Goal: Transaction & Acquisition: Purchase product/service

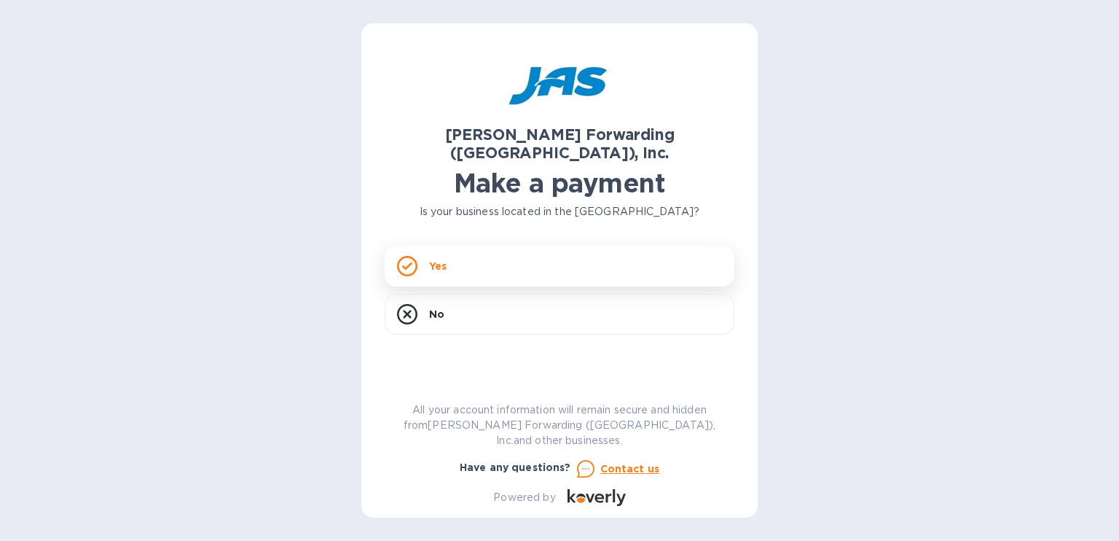
click at [447, 250] on div "Yes" at bounding box center [560, 266] width 350 height 41
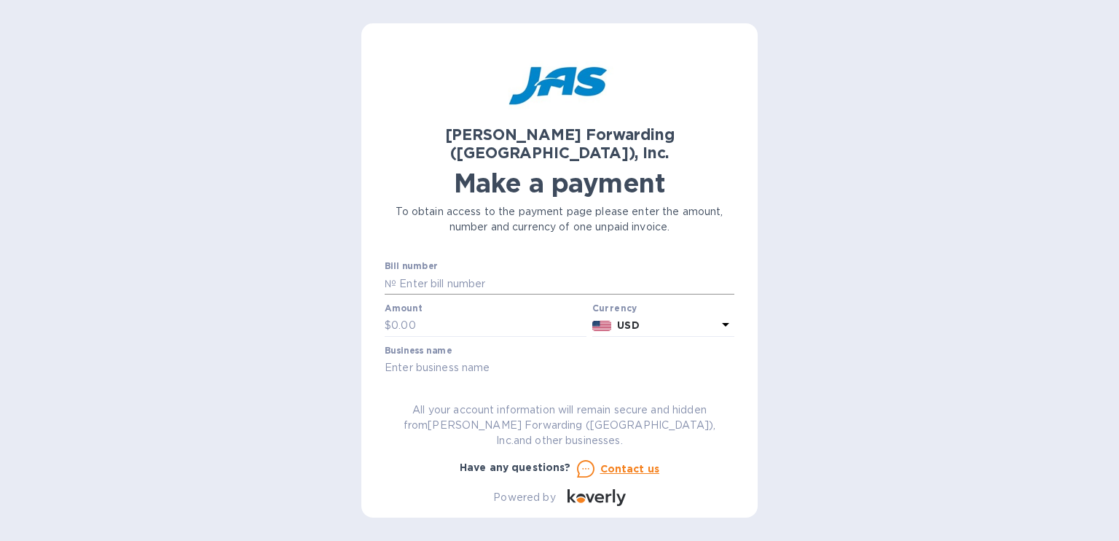
click at [406, 273] on input "text" at bounding box center [565, 284] width 338 height 22
type input "PCLTORRCZ"
click at [429, 315] on input "text" at bounding box center [488, 326] width 195 height 22
type input "1,477.25"
click at [410, 357] on input "text" at bounding box center [560, 368] width 350 height 22
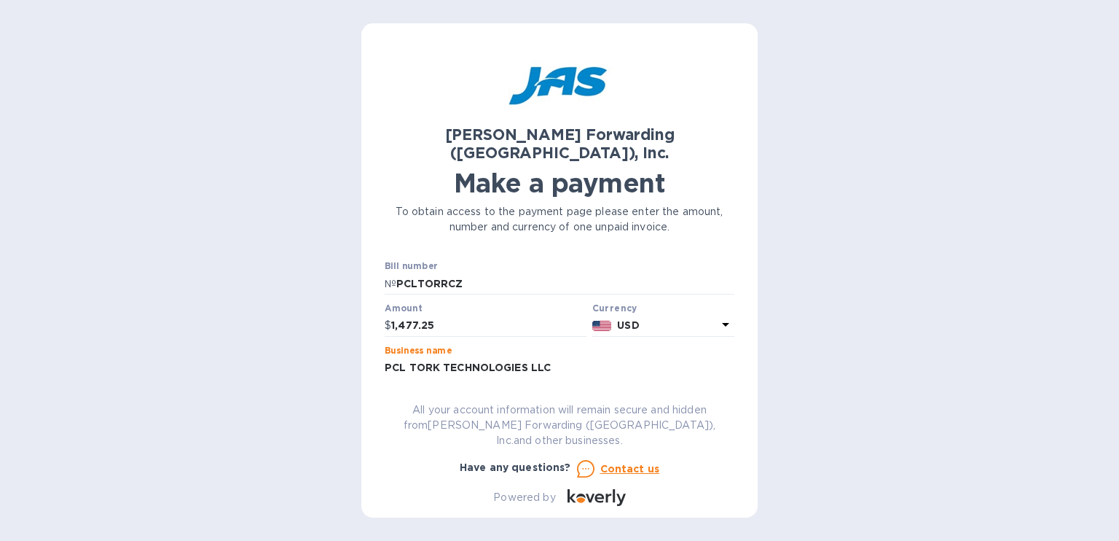
type input "PCL TORK TECHNOLOGIES LLC"
click at [798, 348] on div "[PERSON_NAME] Forwarding ([GEOGRAPHIC_DATA]), Inc. Make a payment To obtain acc…" at bounding box center [559, 270] width 1119 height 541
drag, startPoint x: 396, startPoint y: 264, endPoint x: 493, endPoint y: 262, distance: 97.0
click at [493, 273] on input "PCLTORRCZ" at bounding box center [565, 284] width 338 height 22
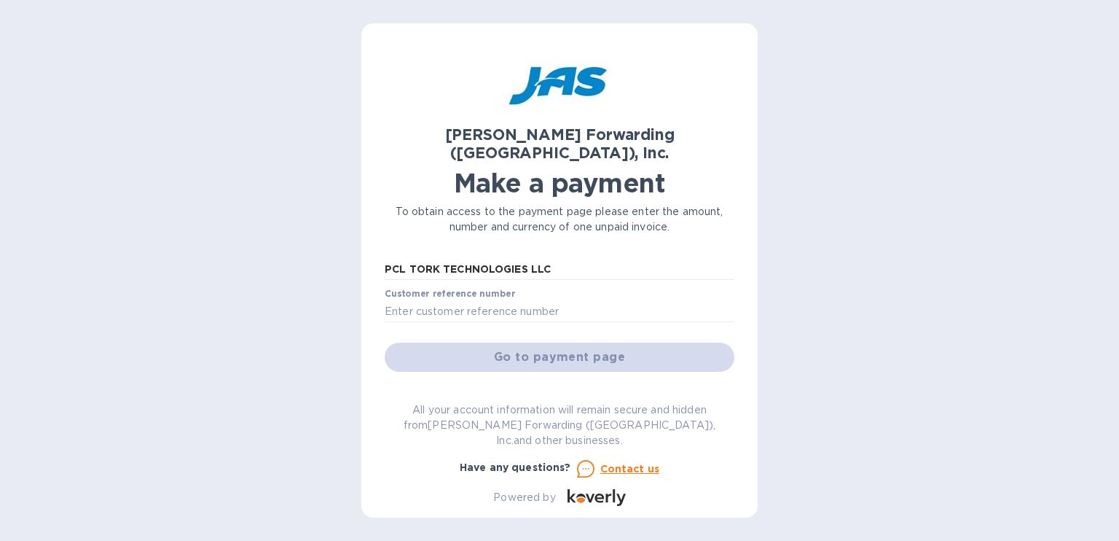
scroll to position [73, 0]
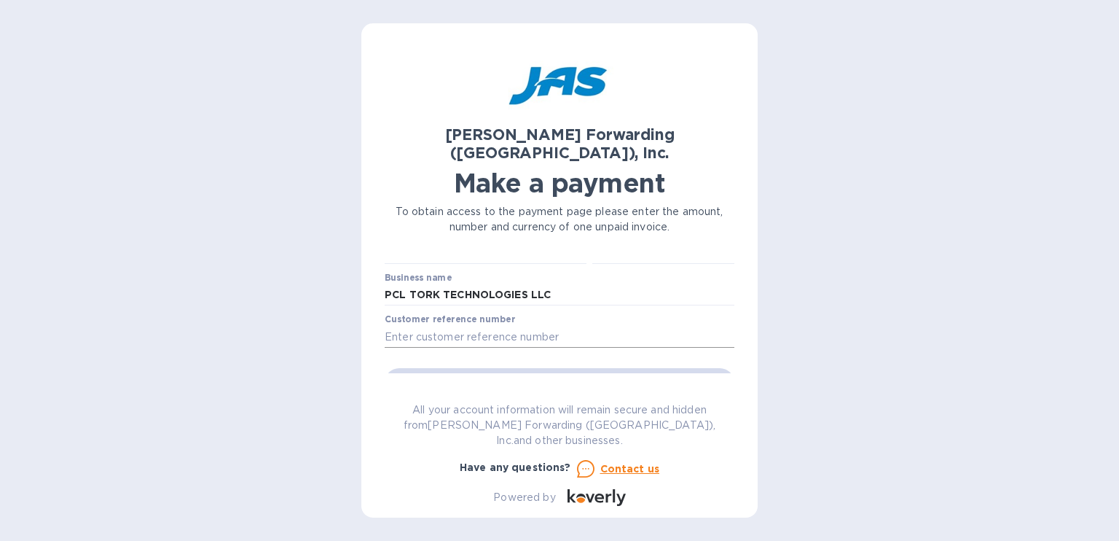
click at [431, 326] on input "text" at bounding box center [560, 337] width 350 height 22
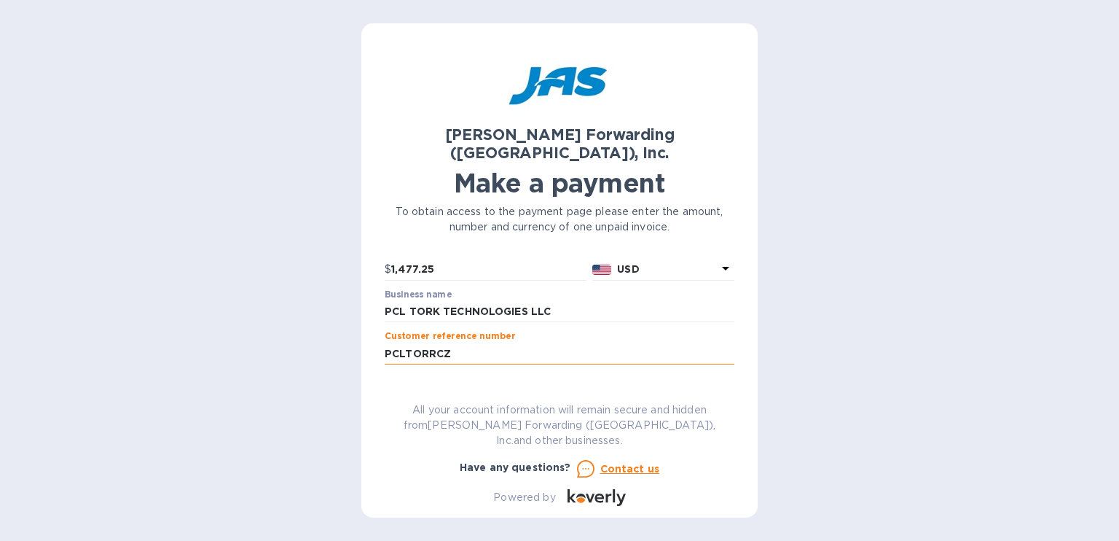
scroll to position [0, 0]
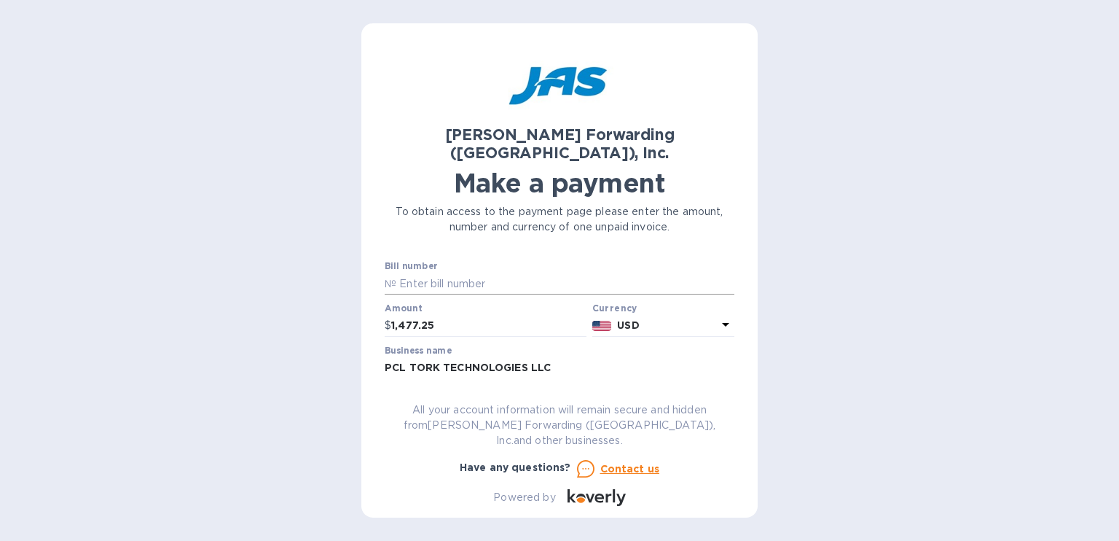
type input "PCLTORRCZ"
click at [416, 273] on input "text" at bounding box center [565, 284] width 338 height 22
paste input "DET503295301"
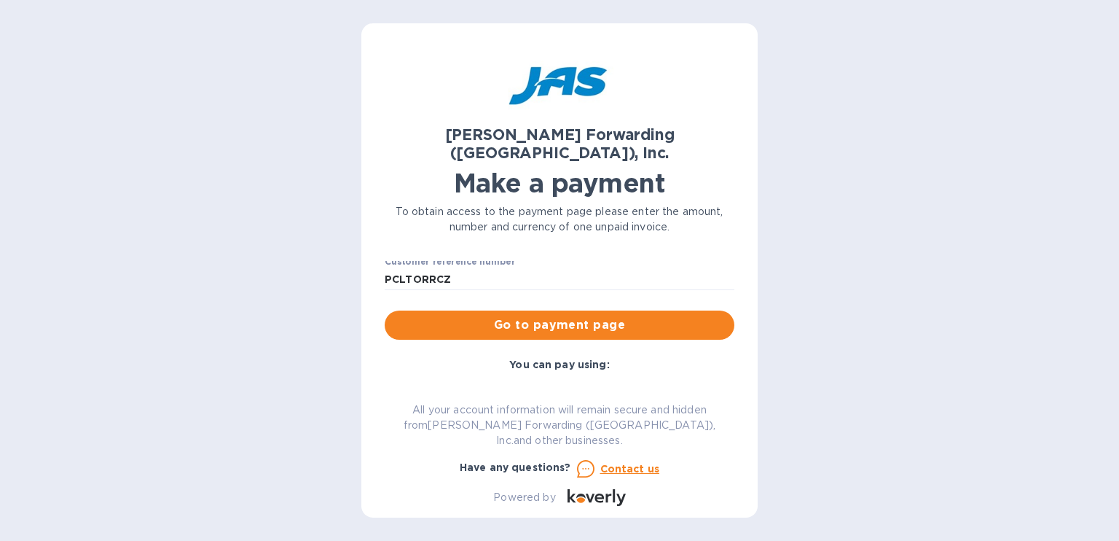
scroll to position [146, 0]
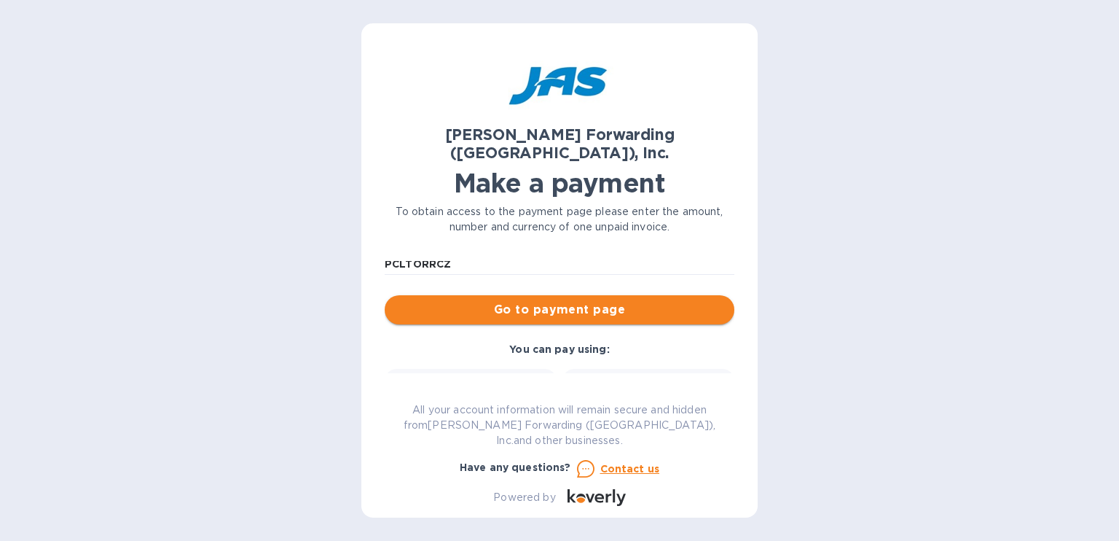
type input "DET503295301"
click at [546, 301] on span "Go to payment page" at bounding box center [559, 309] width 326 height 17
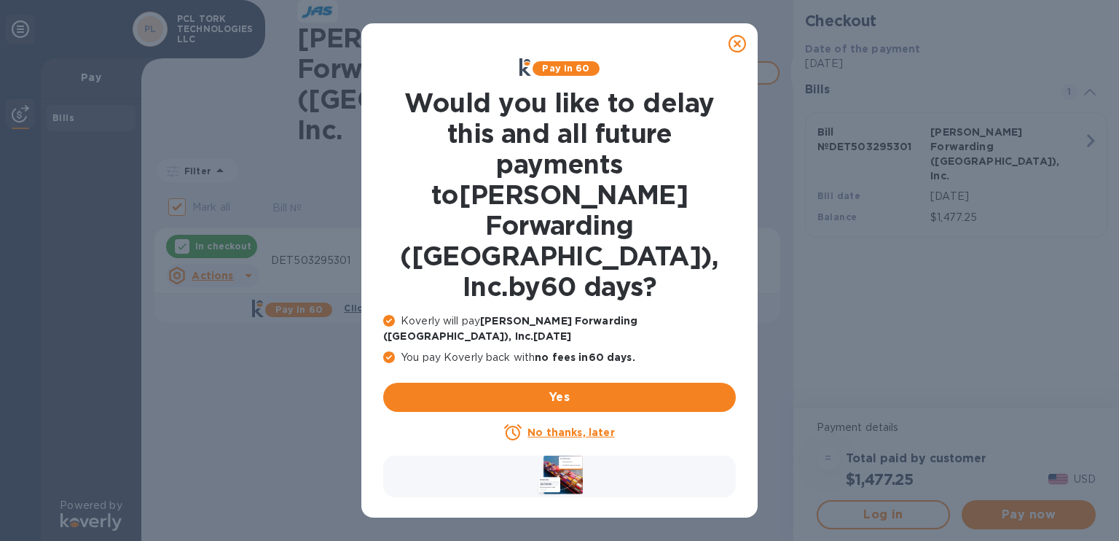
click at [572, 426] on u "No thanks, later" at bounding box center [571, 432] width 87 height 12
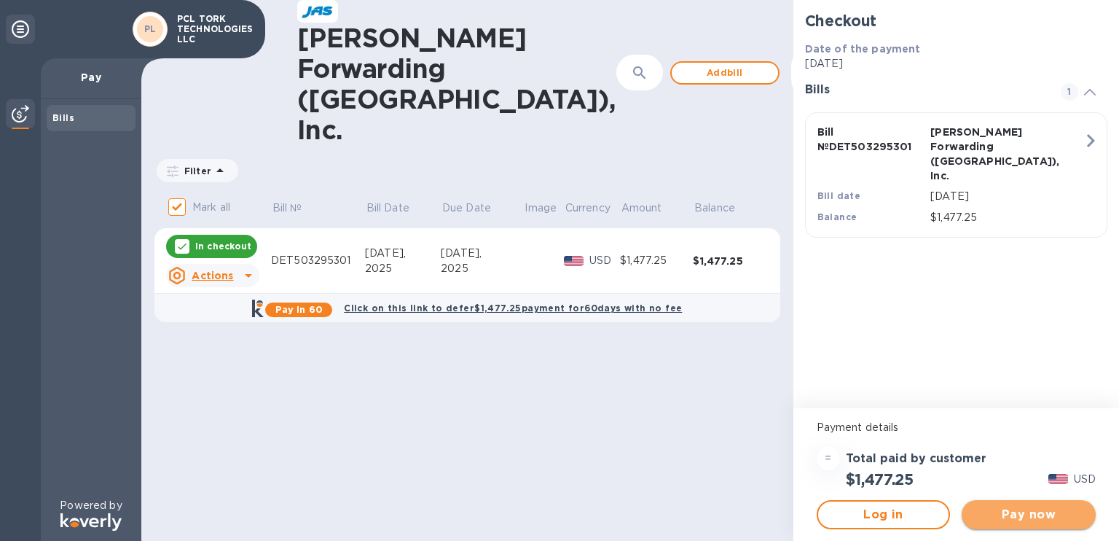
click at [1032, 515] on span "Pay now" at bounding box center [1029, 514] width 111 height 17
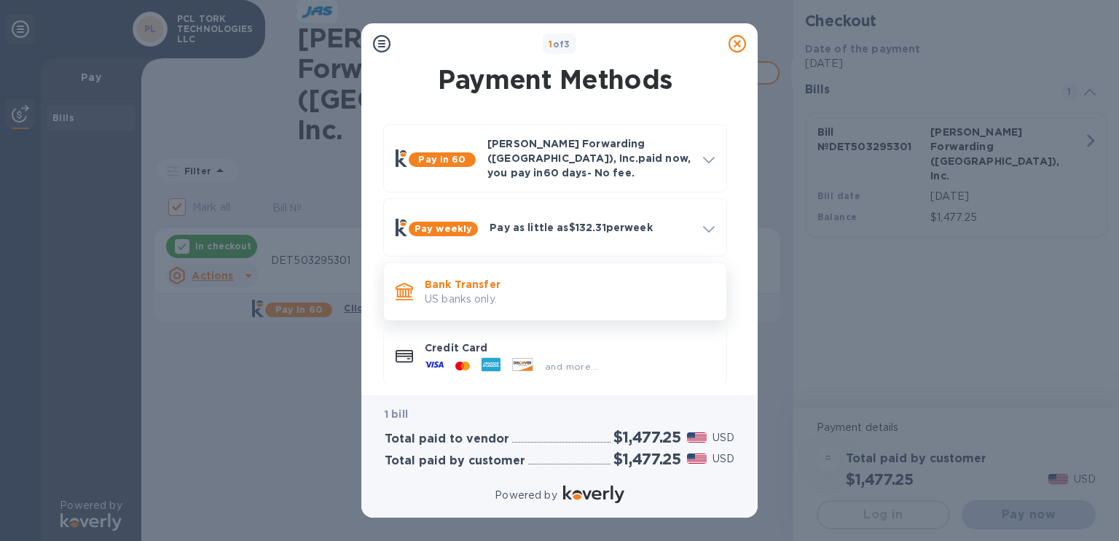
scroll to position [5, 0]
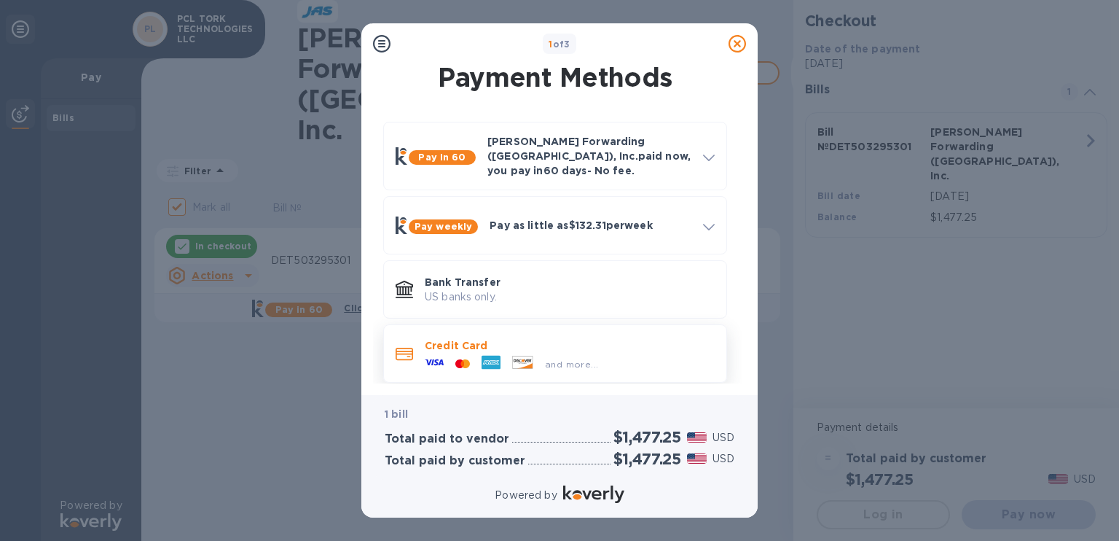
click at [536, 340] on p "Credit Card" at bounding box center [570, 345] width 290 height 15
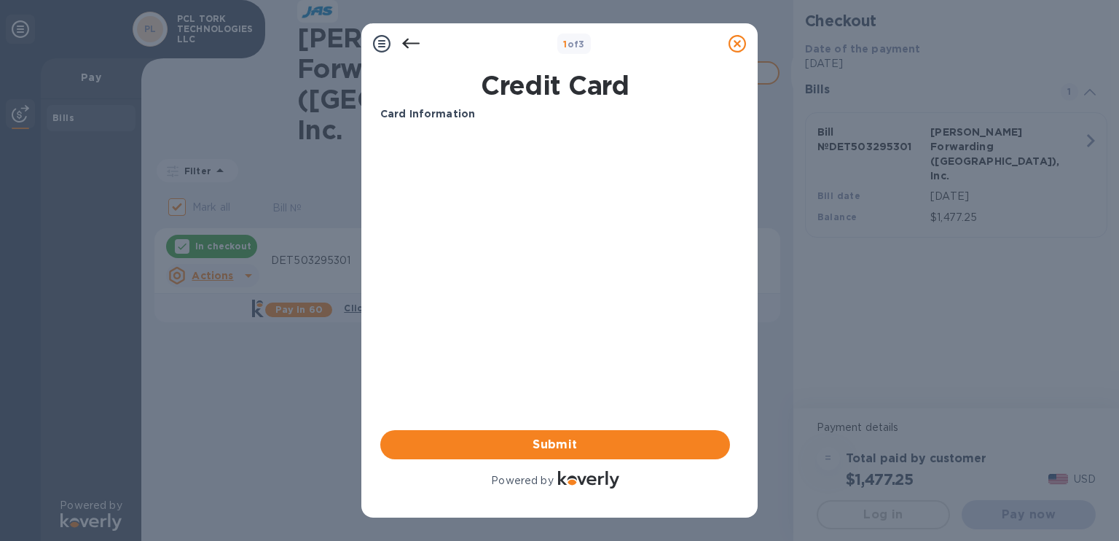
scroll to position [0, 0]
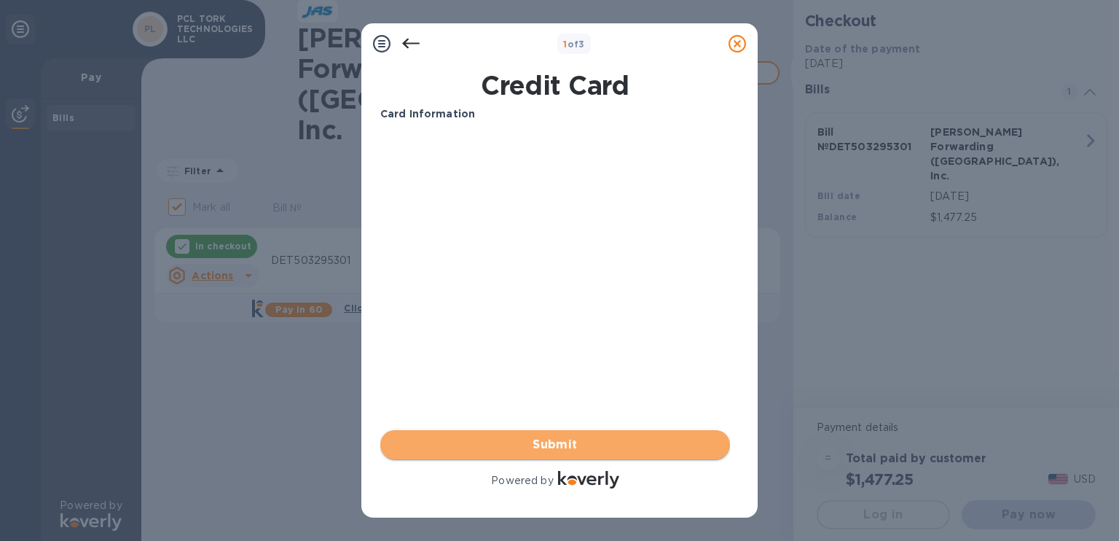
click at [552, 445] on span "Submit" at bounding box center [555, 444] width 326 height 17
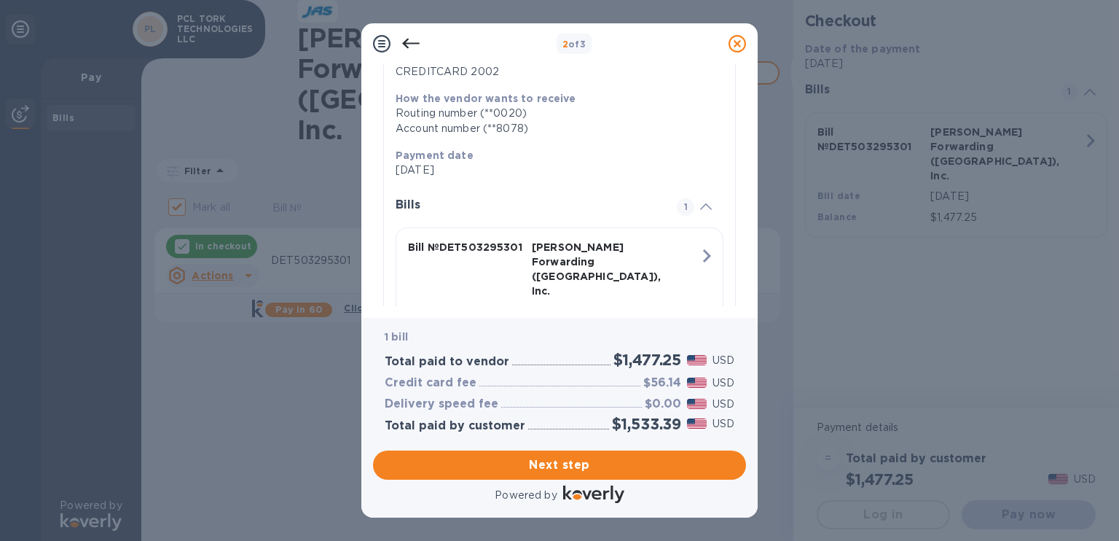
scroll to position [268, 0]
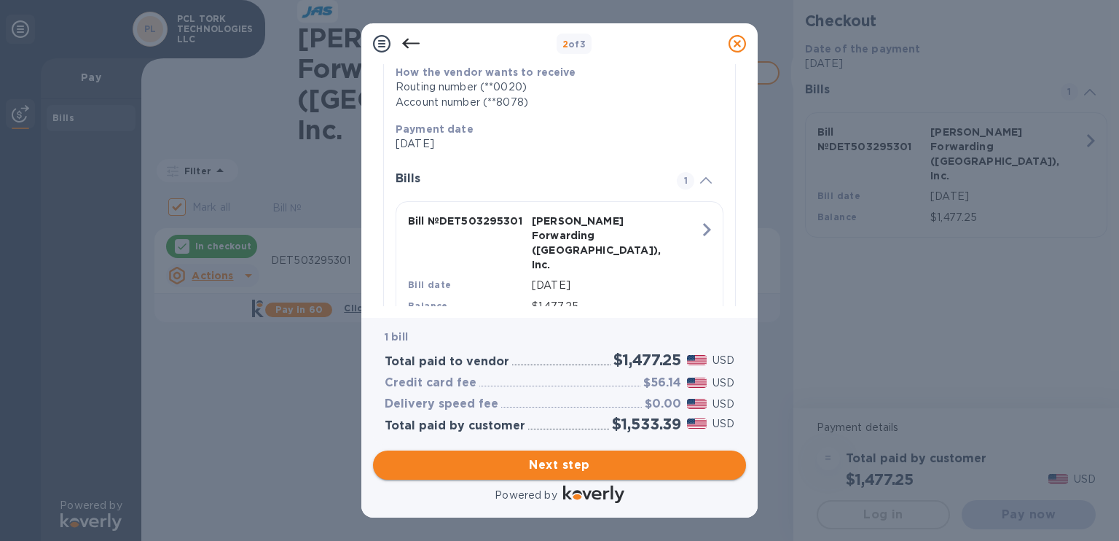
click at [560, 470] on span "Next step" at bounding box center [560, 464] width 350 height 17
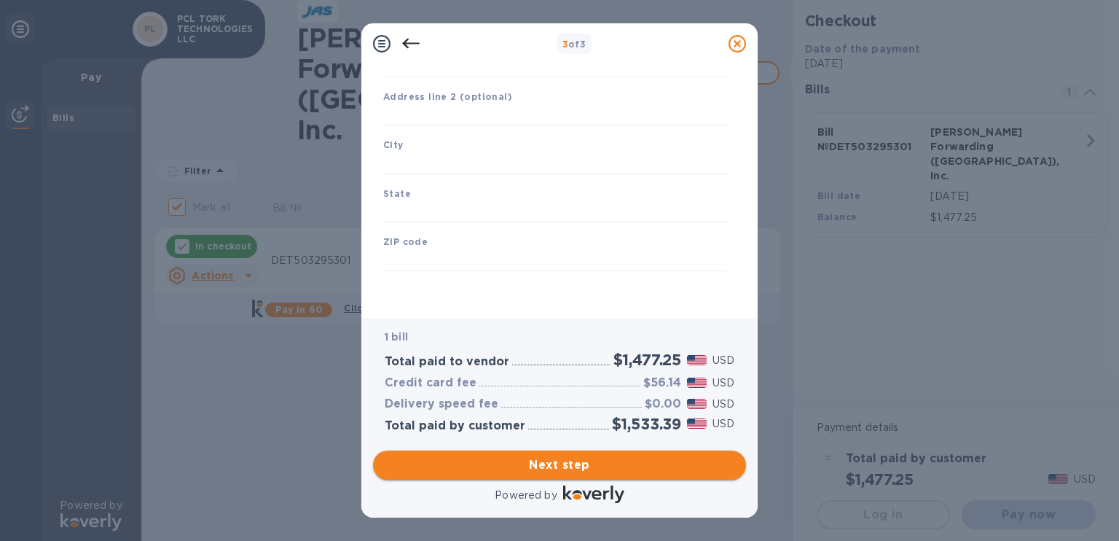
type input "[GEOGRAPHIC_DATA]"
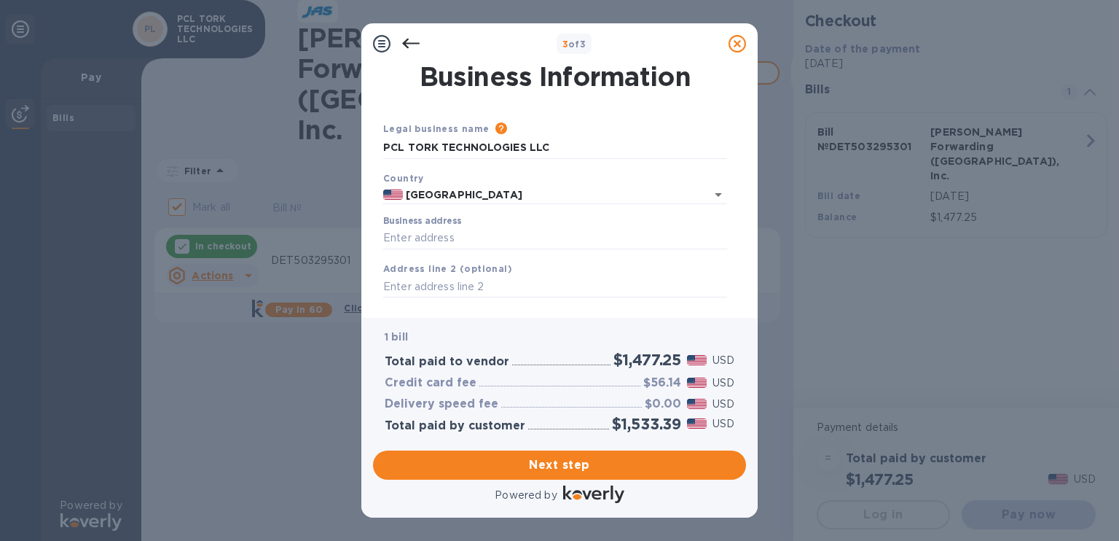
click at [409, 42] on icon at bounding box center [410, 43] width 17 height 17
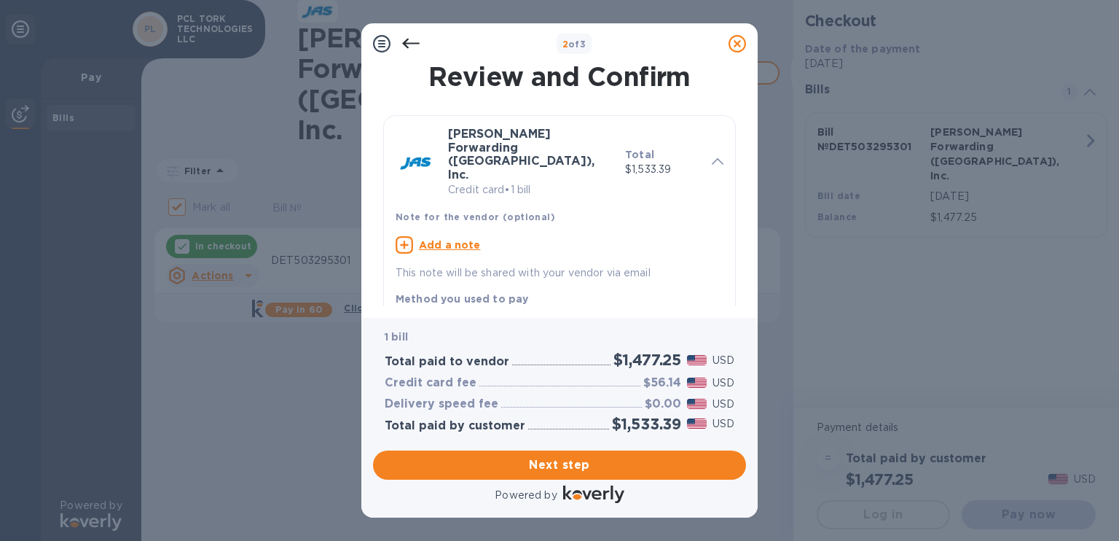
click at [409, 42] on icon at bounding box center [410, 43] width 17 height 17
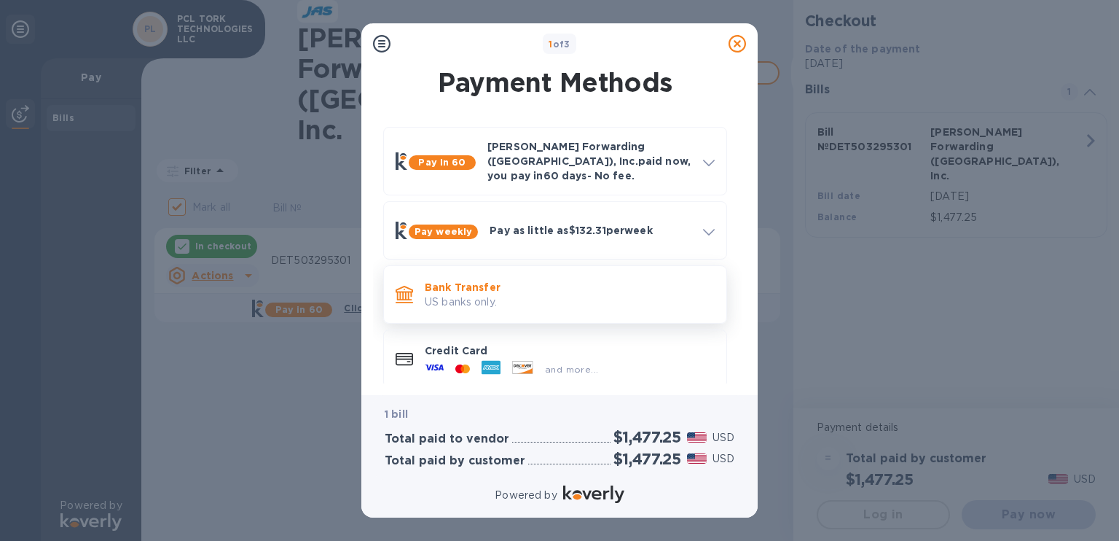
click at [515, 280] on p "Bank Transfer" at bounding box center [570, 287] width 290 height 15
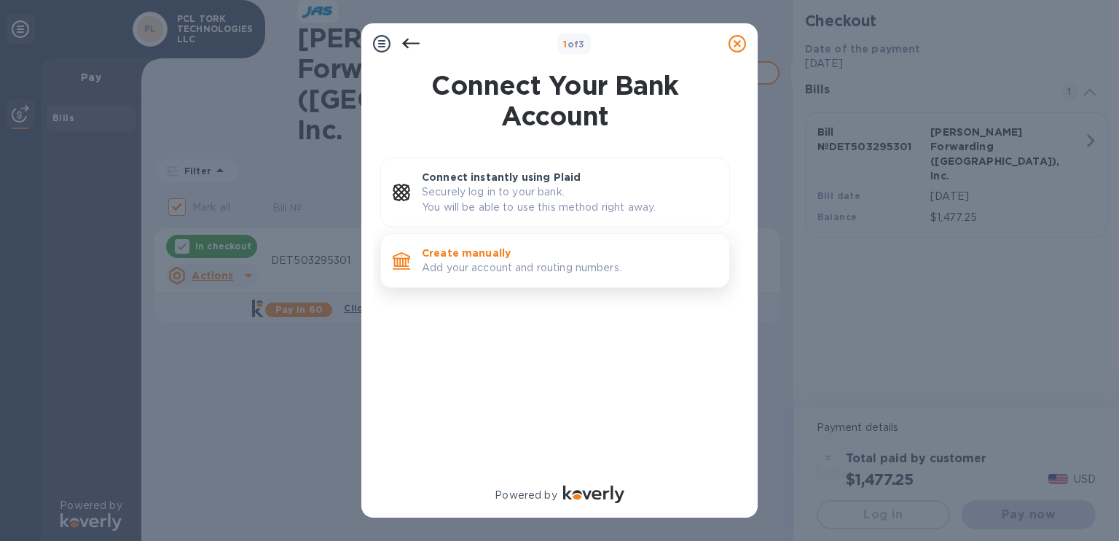
click at [520, 259] on p "Create manually" at bounding box center [570, 253] width 296 height 15
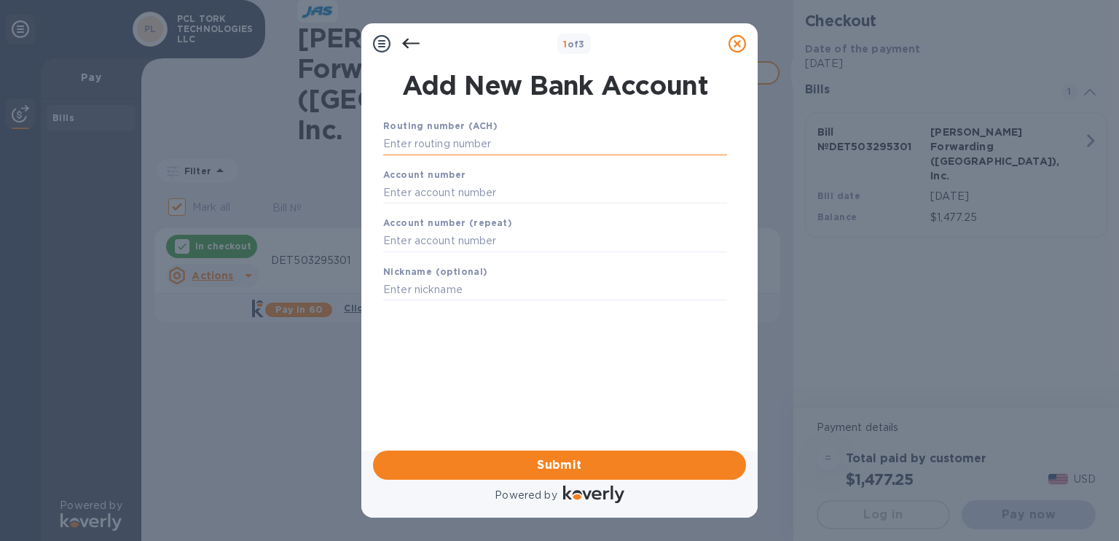
click at [431, 146] on input "text" at bounding box center [555, 144] width 344 height 22
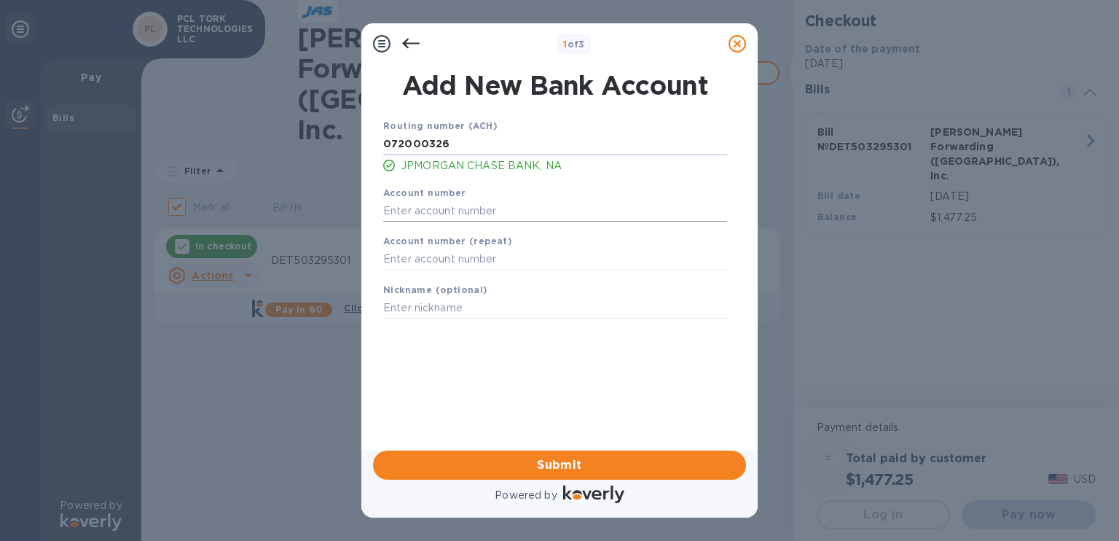
type input "072000326"
click at [429, 208] on input "text" at bounding box center [555, 211] width 344 height 22
type input "735865680"
click at [423, 268] on input "text" at bounding box center [555, 260] width 344 height 22
type input "735865680"
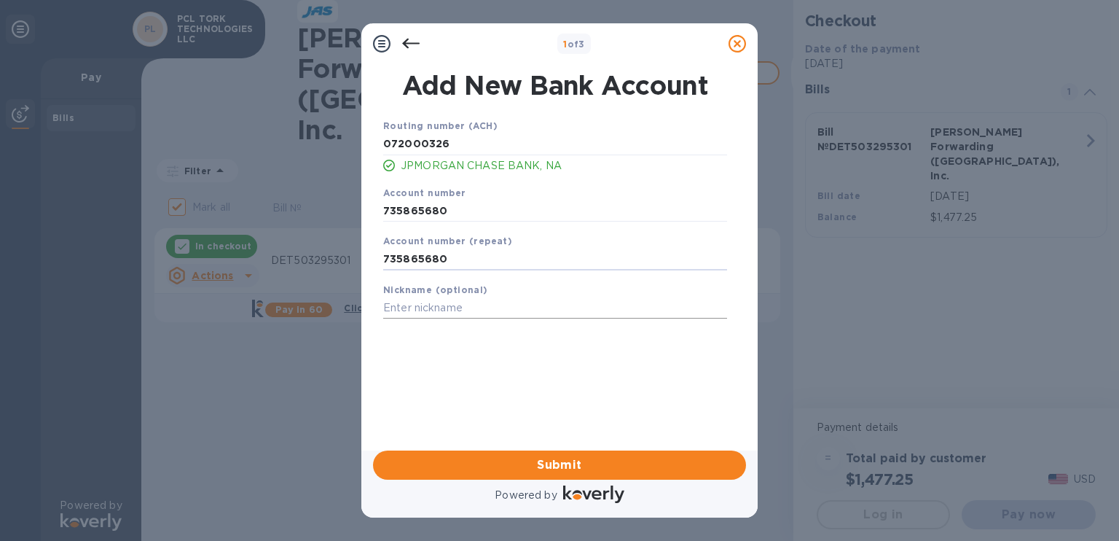
click at [430, 307] on input "text" at bounding box center [555, 308] width 344 height 22
click at [558, 463] on span "Submit" at bounding box center [560, 464] width 350 height 17
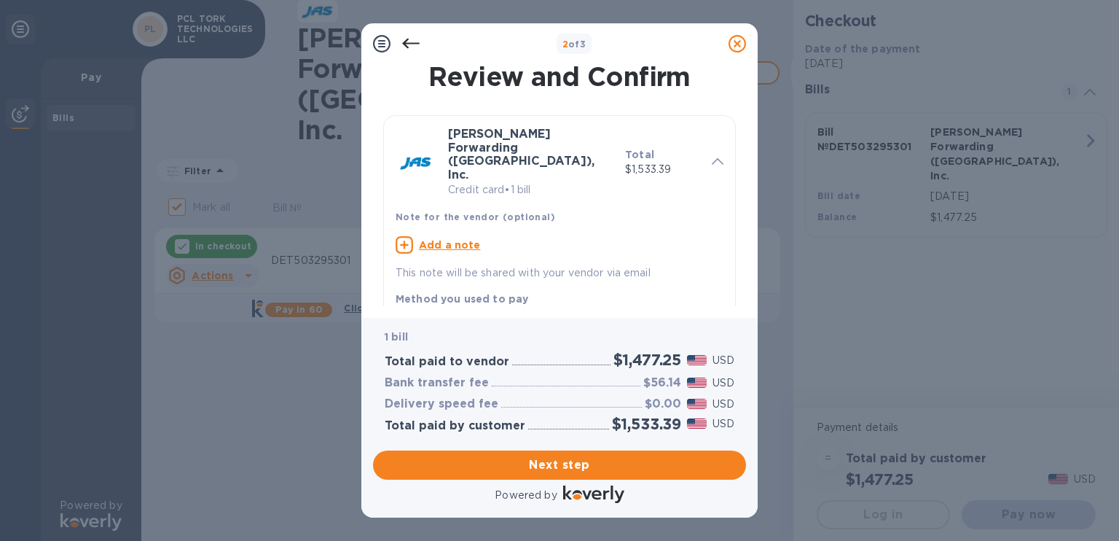
click at [738, 46] on icon at bounding box center [737, 43] width 17 height 17
